Goal: Information Seeking & Learning: Learn about a topic

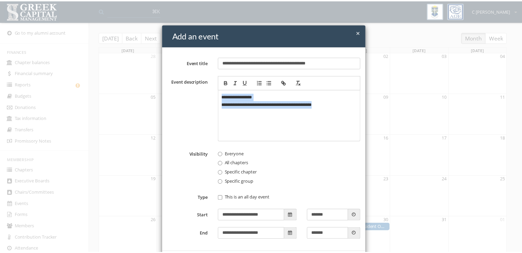
scroll to position [45, 0]
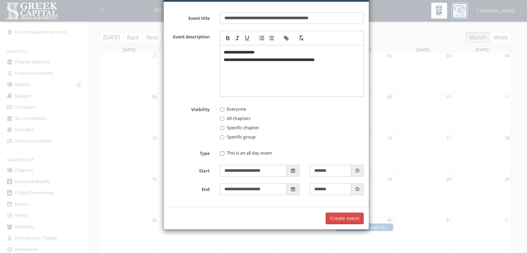
click at [416, 24] on div "**********" at bounding box center [263, 126] width 527 height 253
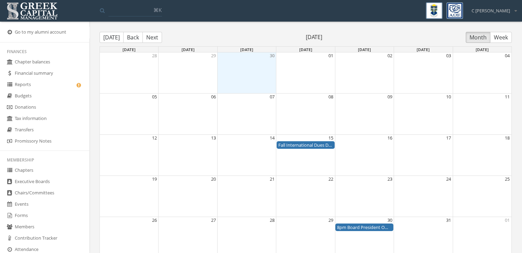
click at [46, 202] on link "Events" at bounding box center [44, 204] width 89 height 11
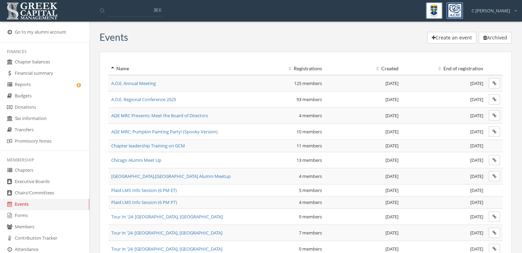
click at [152, 131] on span "AΩE MRC: Pumpkin Painting Party! (Spooky Version)" at bounding box center [164, 132] width 106 height 6
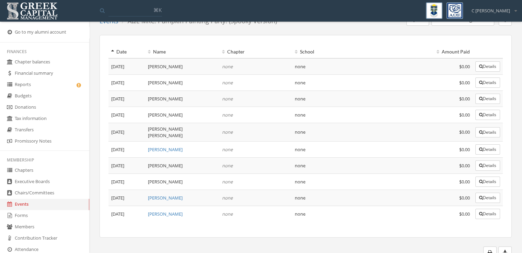
scroll to position [18, 0]
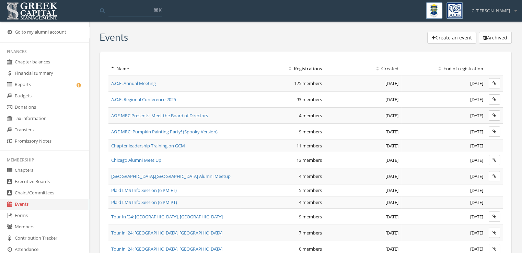
click at [161, 130] on span "AΩE MRC: Pumpkin Painting Party! (Spooky Version)" at bounding box center [164, 132] width 106 height 6
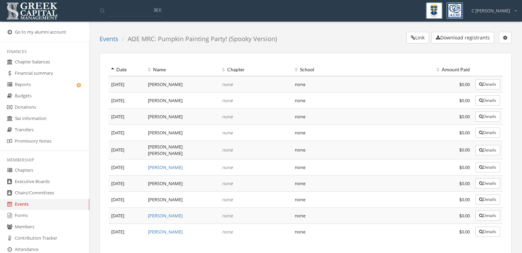
click at [329, 33] on div "Link Download registrants Edit event End registration Delete event" at bounding box center [397, 39] width 230 height 14
